Goal: Task Accomplishment & Management: Complete application form

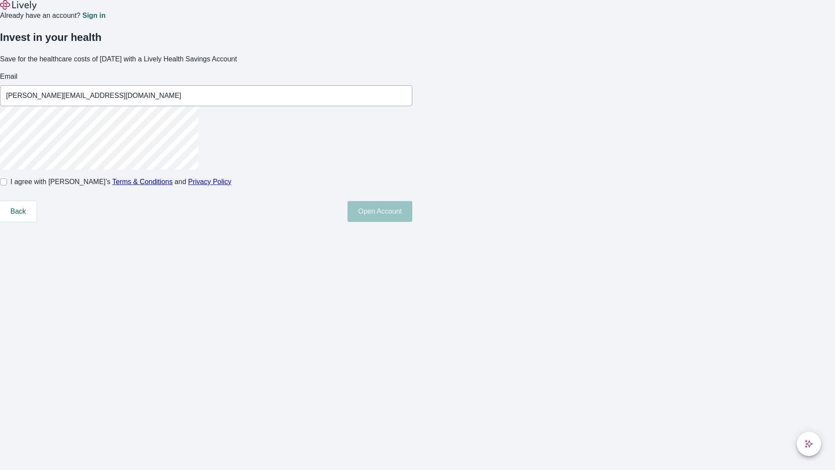
click at [7, 185] on input "I agree with Lively’s Terms & Conditions and Privacy Policy" at bounding box center [3, 181] width 7 height 7
checkbox input "true"
click at [412, 222] on button "Open Account" at bounding box center [380, 211] width 65 height 21
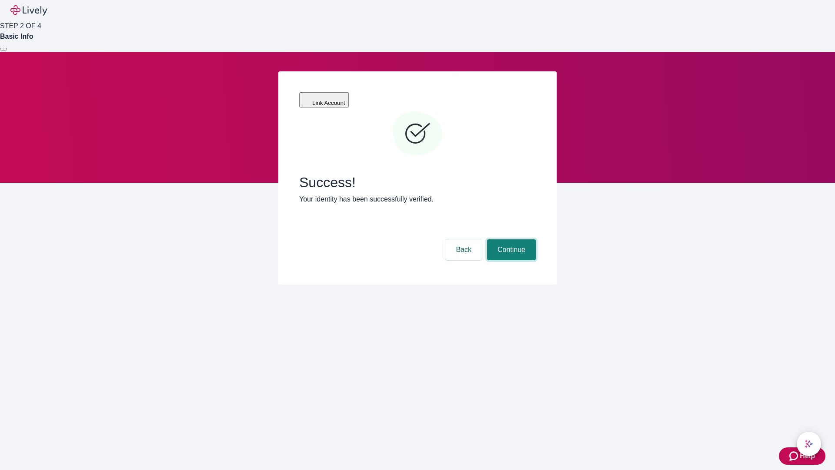
click at [510, 239] on button "Continue" at bounding box center [511, 249] width 49 height 21
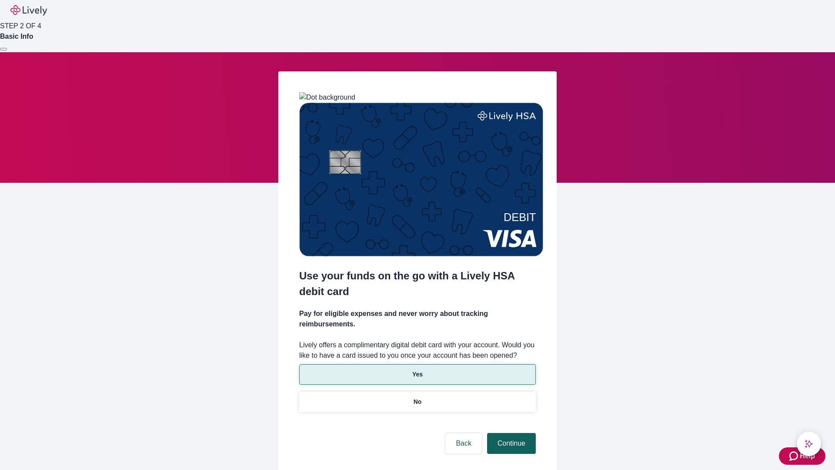
click at [417, 370] on p "Yes" at bounding box center [417, 374] width 10 height 9
click at [510, 433] on button "Continue" at bounding box center [511, 443] width 49 height 21
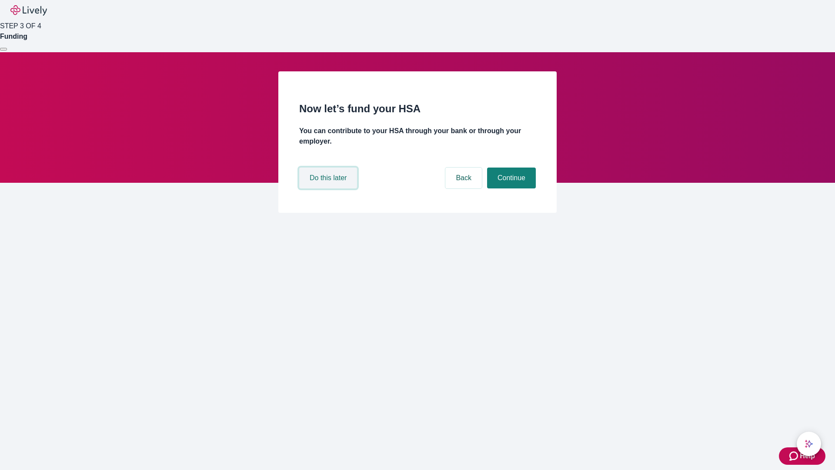
click at [329, 188] on button "Do this later" at bounding box center [328, 177] width 58 height 21
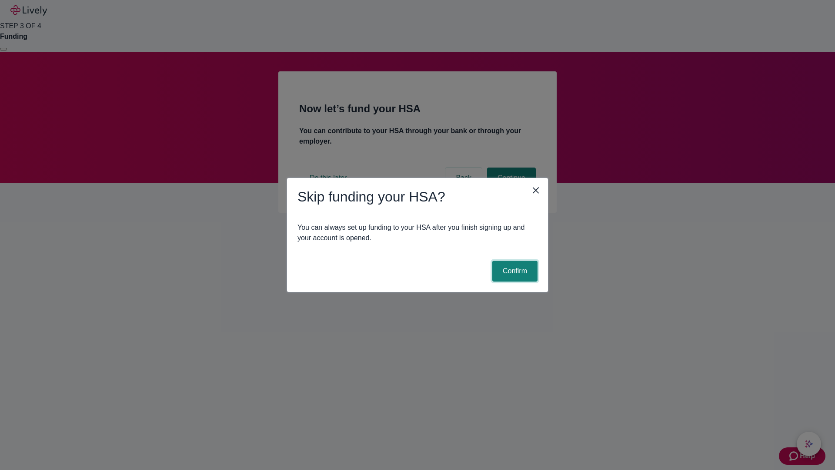
click at [514, 271] on button "Confirm" at bounding box center [514, 271] width 45 height 21
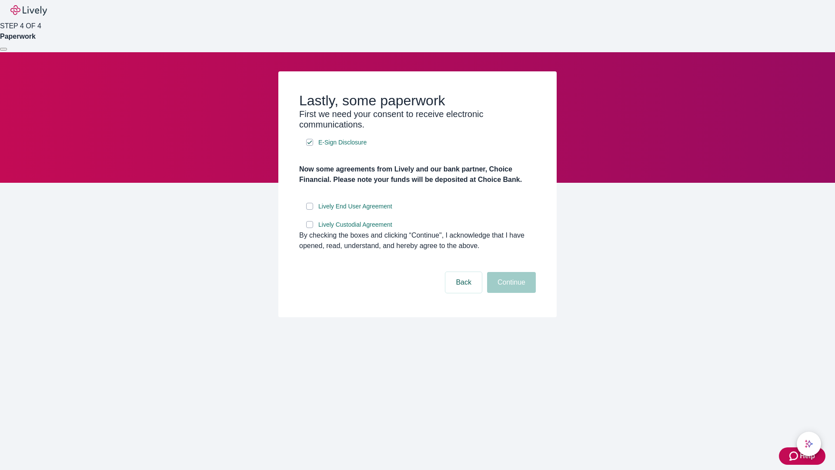
click at [310, 210] on input "Lively End User Agreement" at bounding box center [309, 206] width 7 height 7
checkbox input "true"
click at [310, 228] on input "Lively Custodial Agreement" at bounding box center [309, 224] width 7 height 7
checkbox input "true"
click at [510, 293] on button "Continue" at bounding box center [511, 282] width 49 height 21
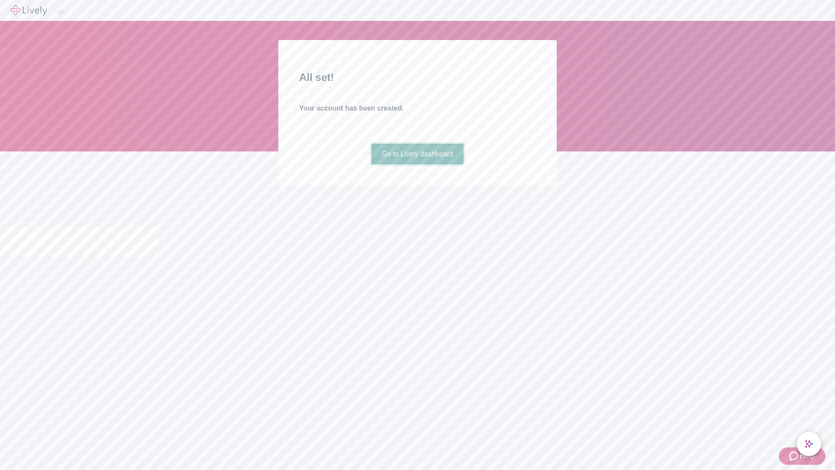
click at [417, 164] on link "Go to Lively dashboard" at bounding box center [417, 154] width 93 height 21
